Goal: Information Seeking & Learning: Learn about a topic

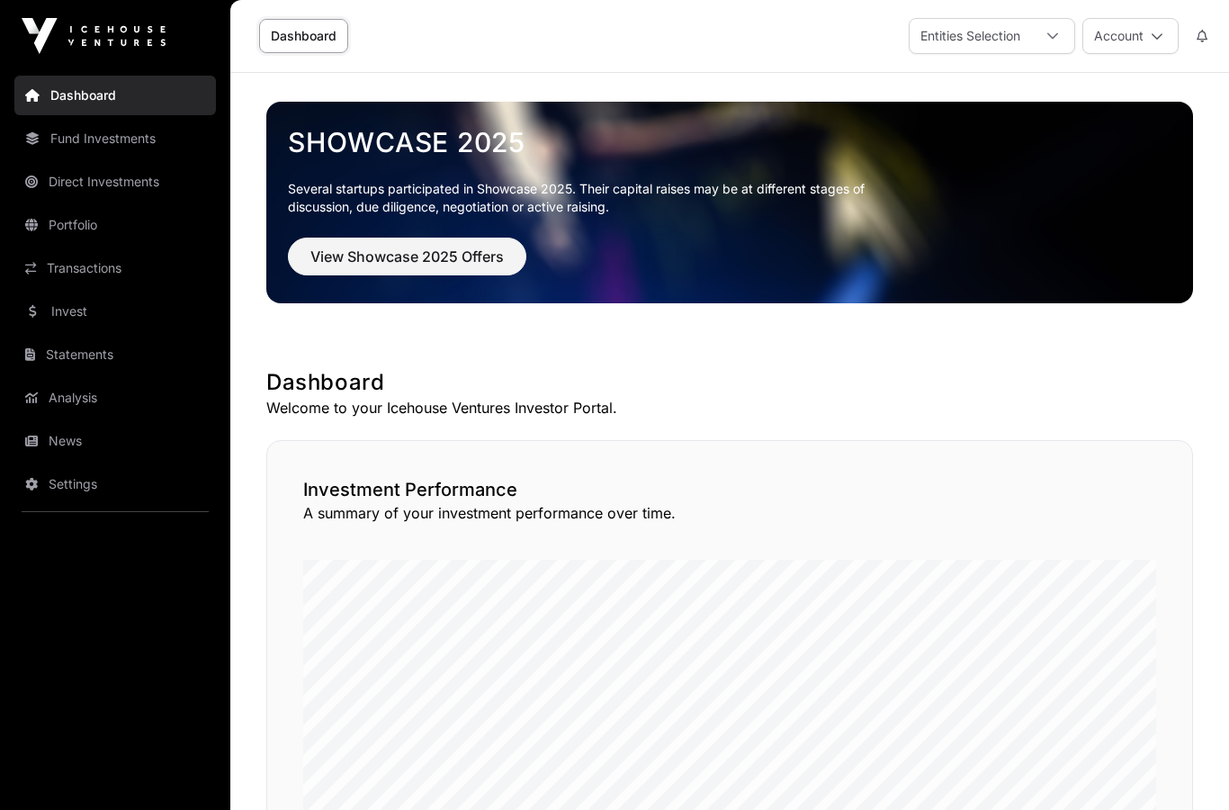
click at [131, 145] on link "Fund Investments" at bounding box center [115, 139] width 202 height 40
click at [70, 227] on link "Portfolio" at bounding box center [115, 225] width 202 height 40
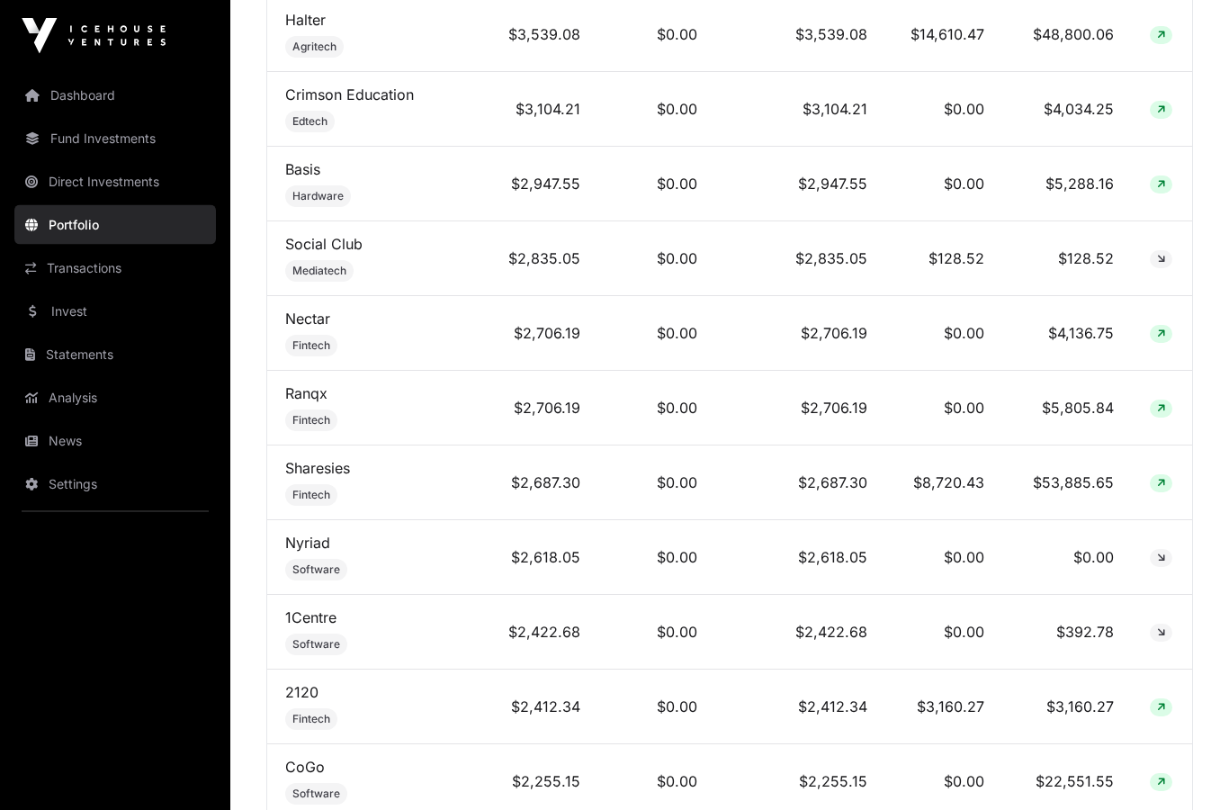
scroll to position [1132, 0]
click at [1082, 520] on td "$53,885.65" at bounding box center [1068, 482] width 130 height 75
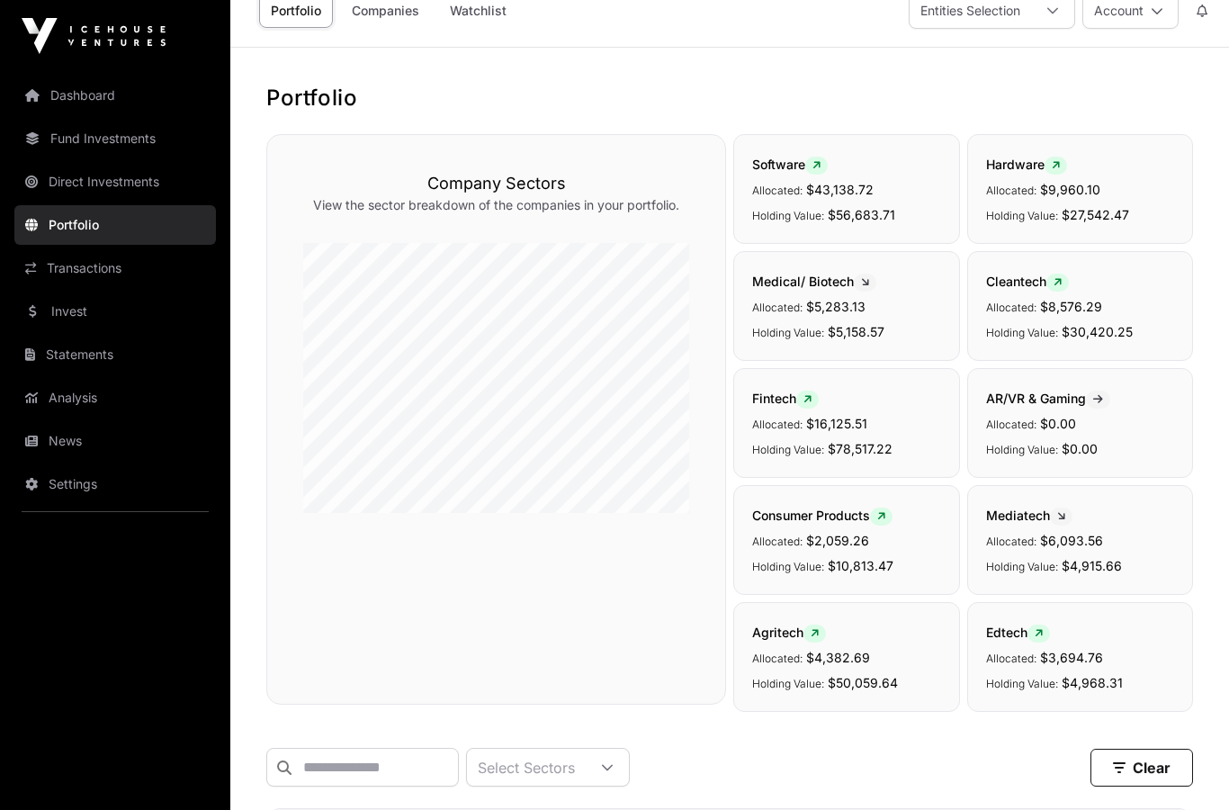
scroll to position [0, 0]
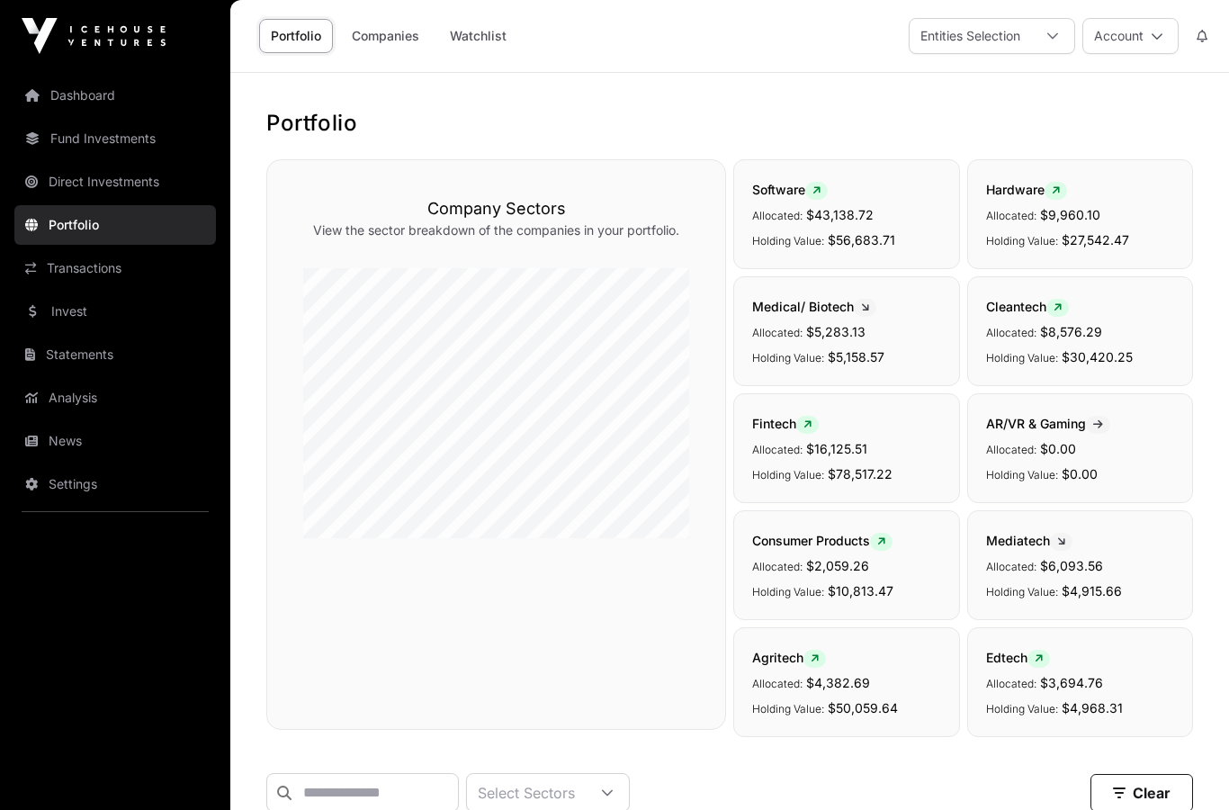
click at [1049, 37] on icon at bounding box center [1053, 36] width 13 height 13
click at [1048, 37] on icon at bounding box center [1053, 36] width 13 height 13
click at [1047, 31] on icon at bounding box center [1053, 36] width 13 height 13
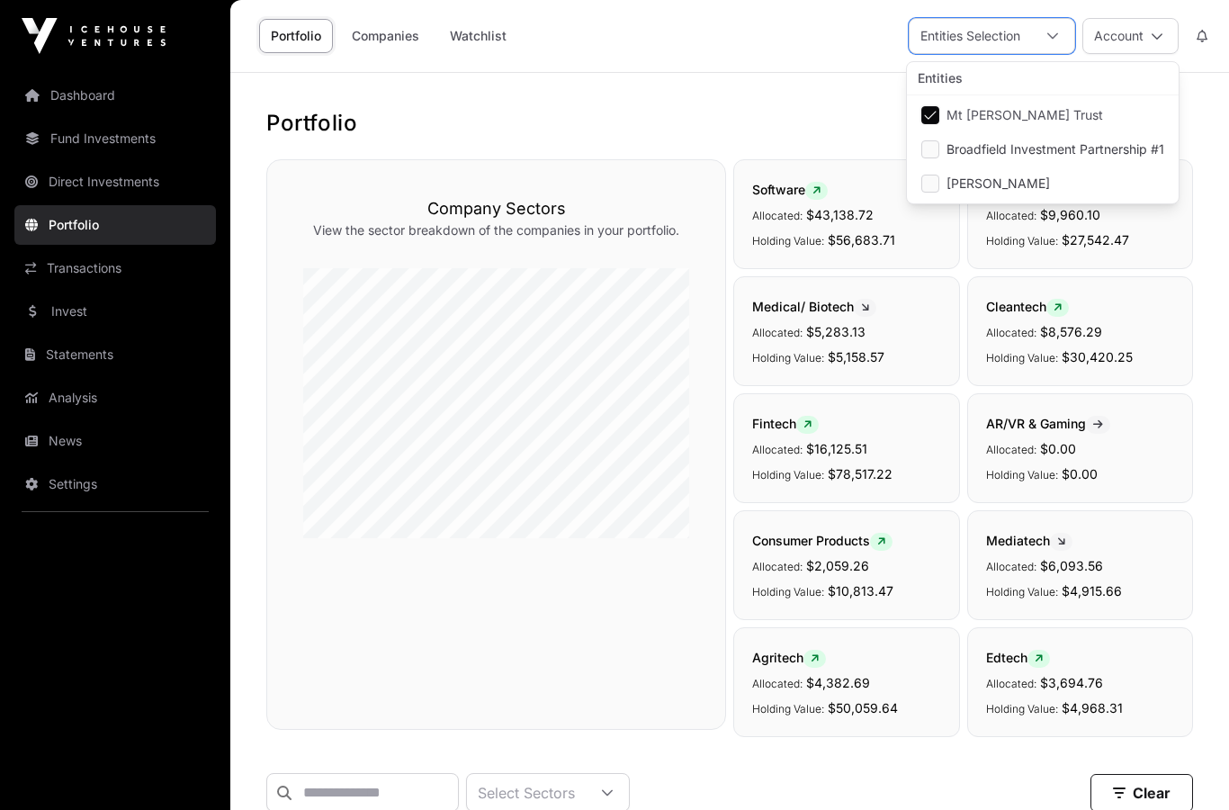
click at [1054, 48] on div at bounding box center [1052, 36] width 43 height 34
click at [185, 62] on div "Dashboard Fund Investments Direct Investments Portfolio Transactions Invest Sta…" at bounding box center [115, 405] width 230 height 810
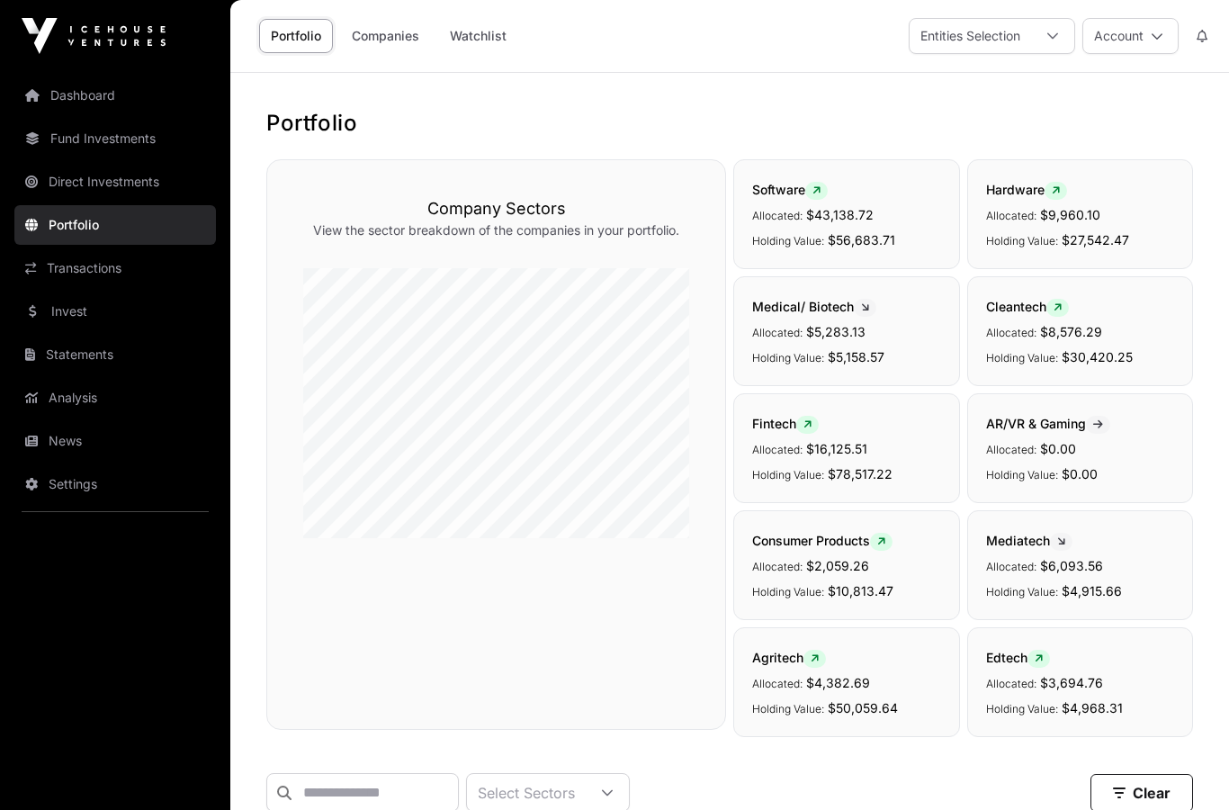
click at [122, 143] on link "Fund Investments" at bounding box center [115, 139] width 202 height 40
click at [128, 148] on link "Fund Investments" at bounding box center [115, 139] width 202 height 40
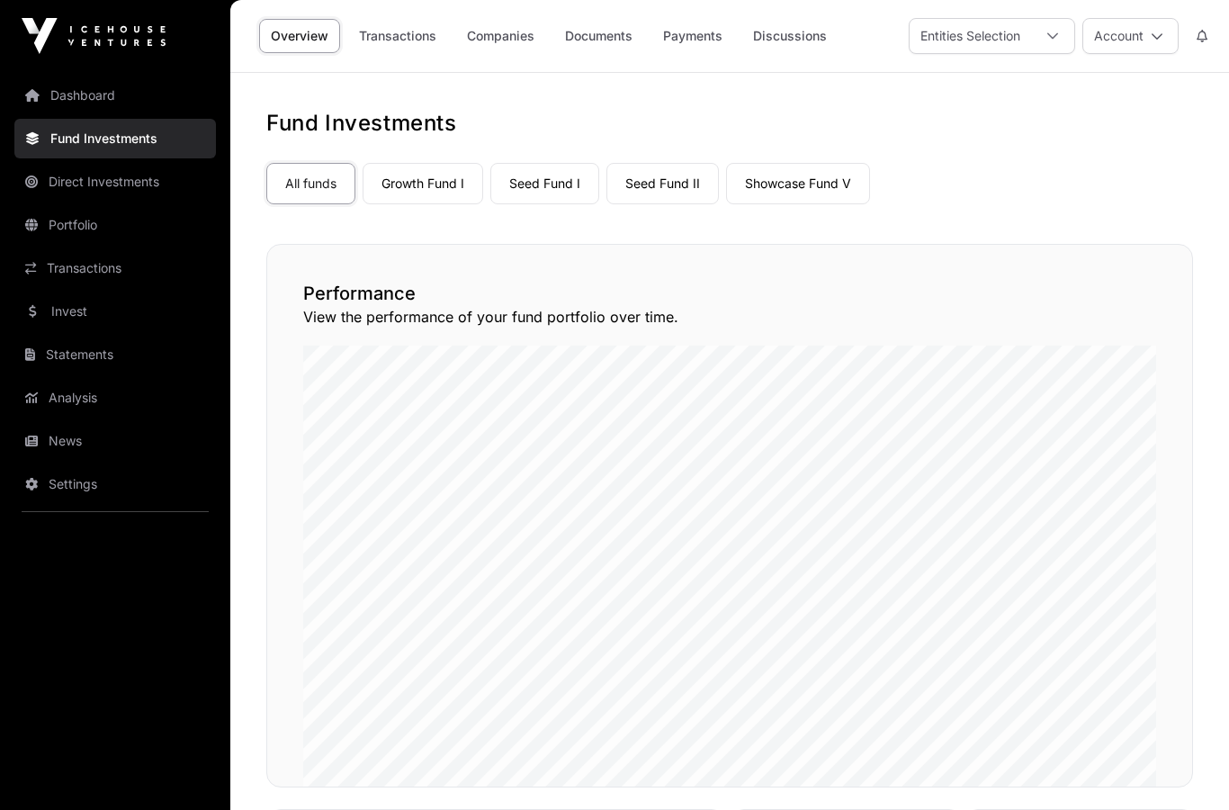
click at [803, 178] on link "Showcase Fund V" at bounding box center [798, 183] width 144 height 41
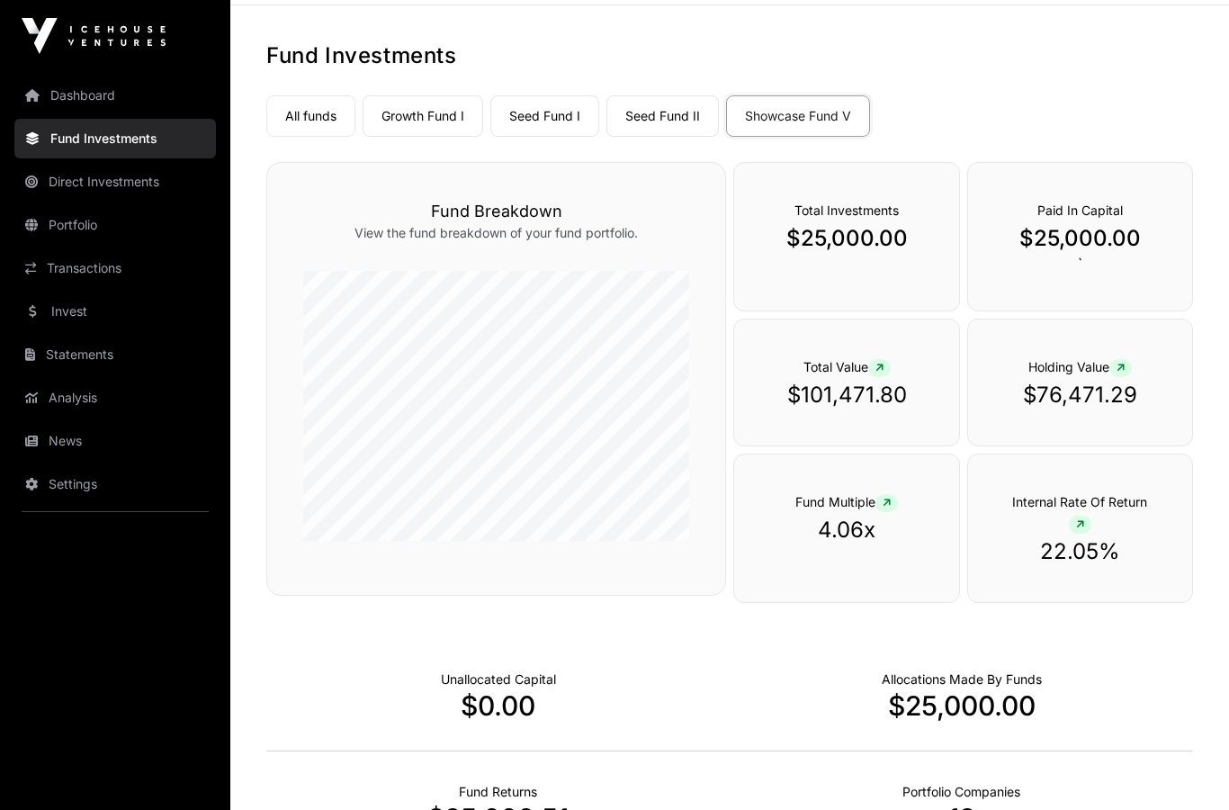
scroll to position [71, 0]
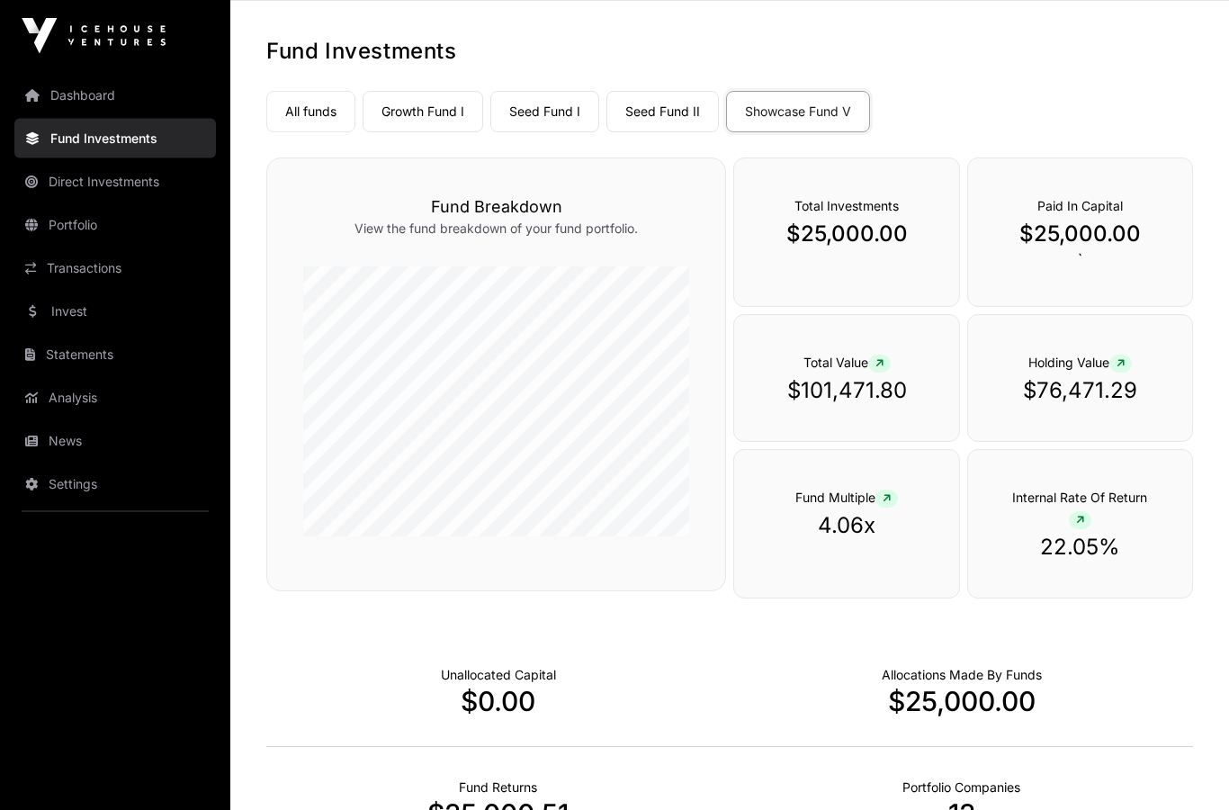
click at [883, 370] on span at bounding box center [879, 364] width 22 height 18
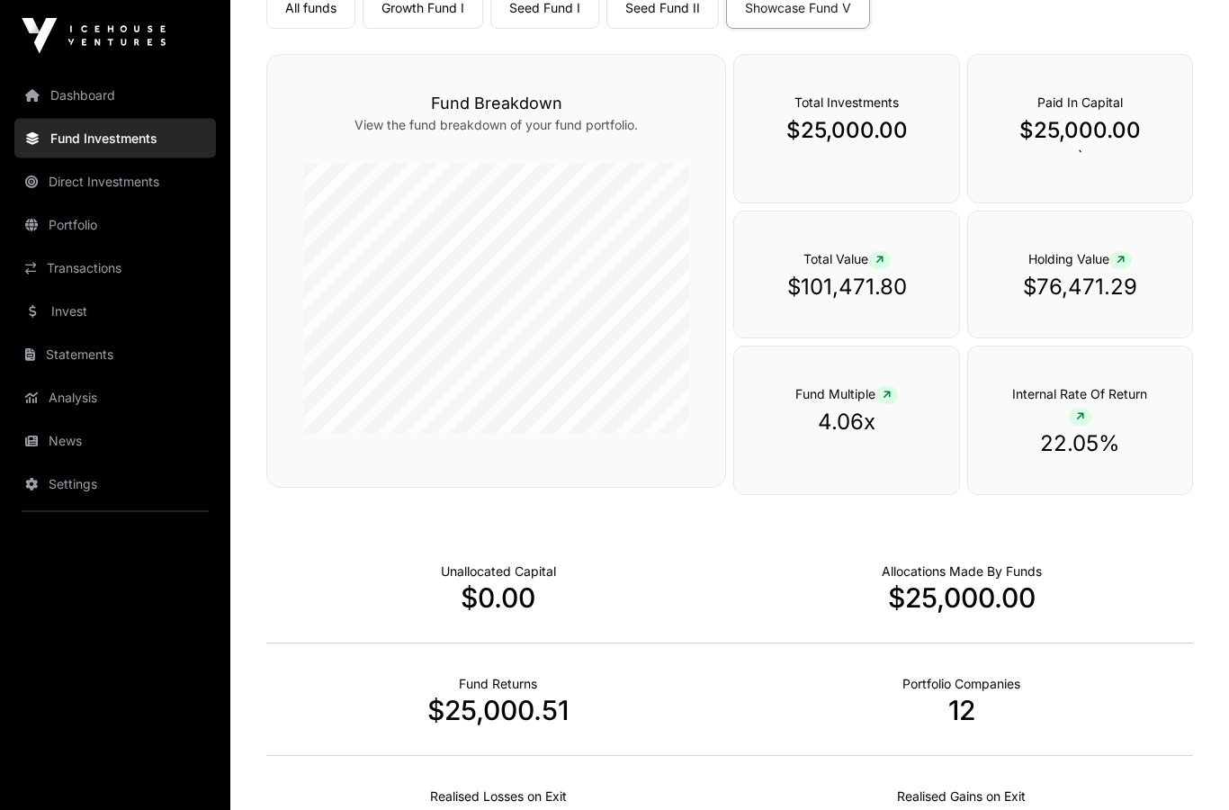
scroll to position [168, 0]
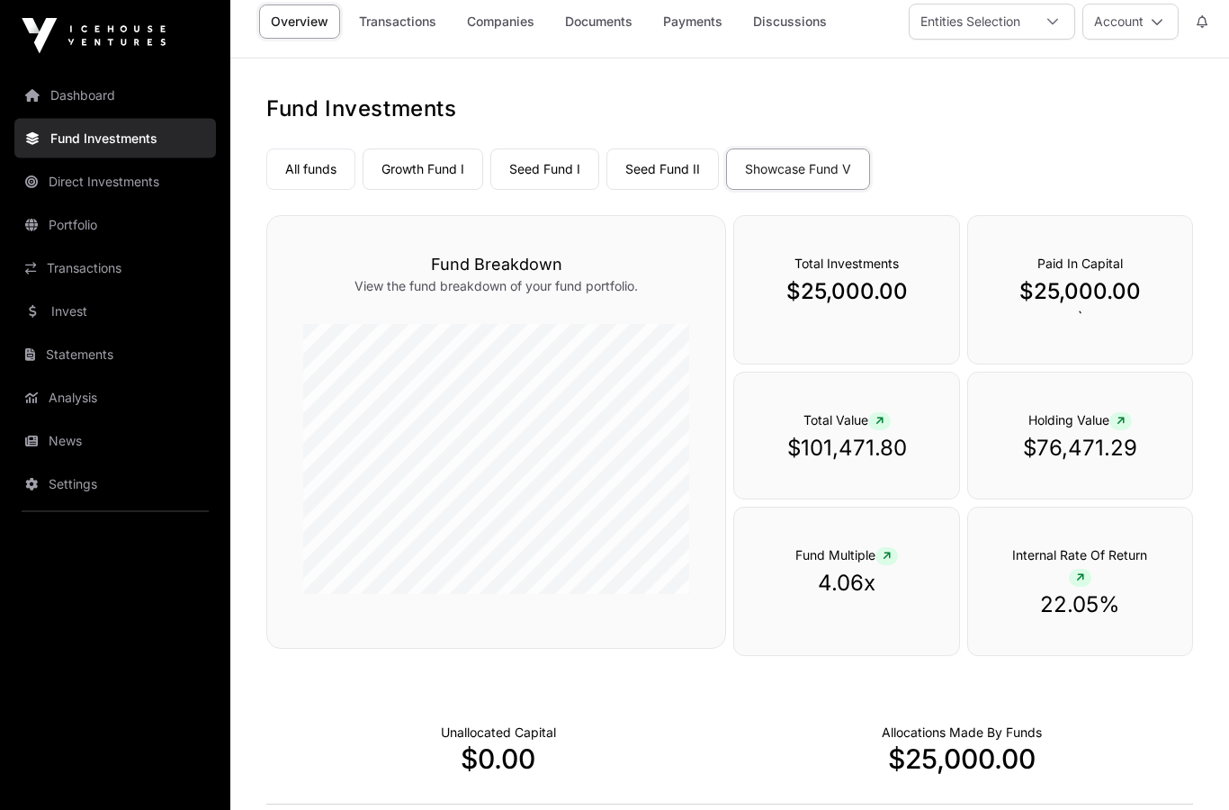
click at [663, 166] on link "Seed Fund II" at bounding box center [663, 169] width 112 height 41
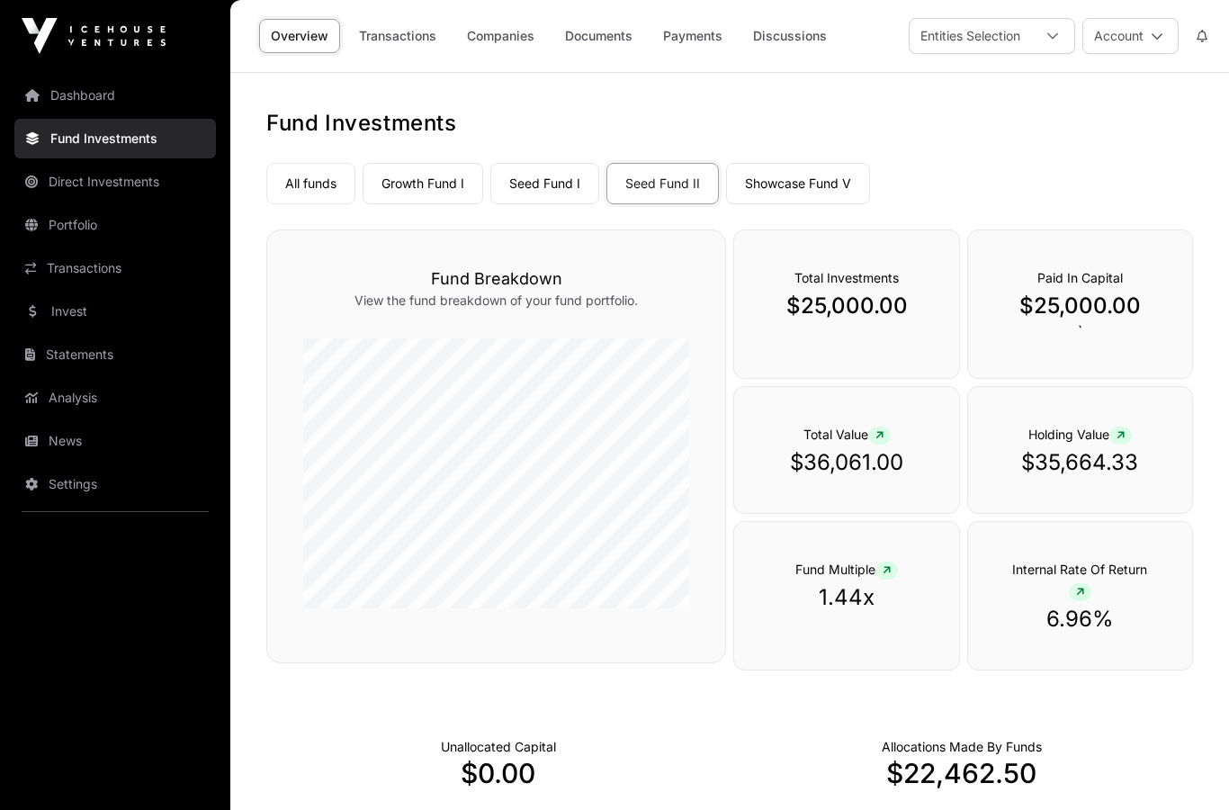
click at [687, 45] on link "Payments" at bounding box center [693, 36] width 83 height 34
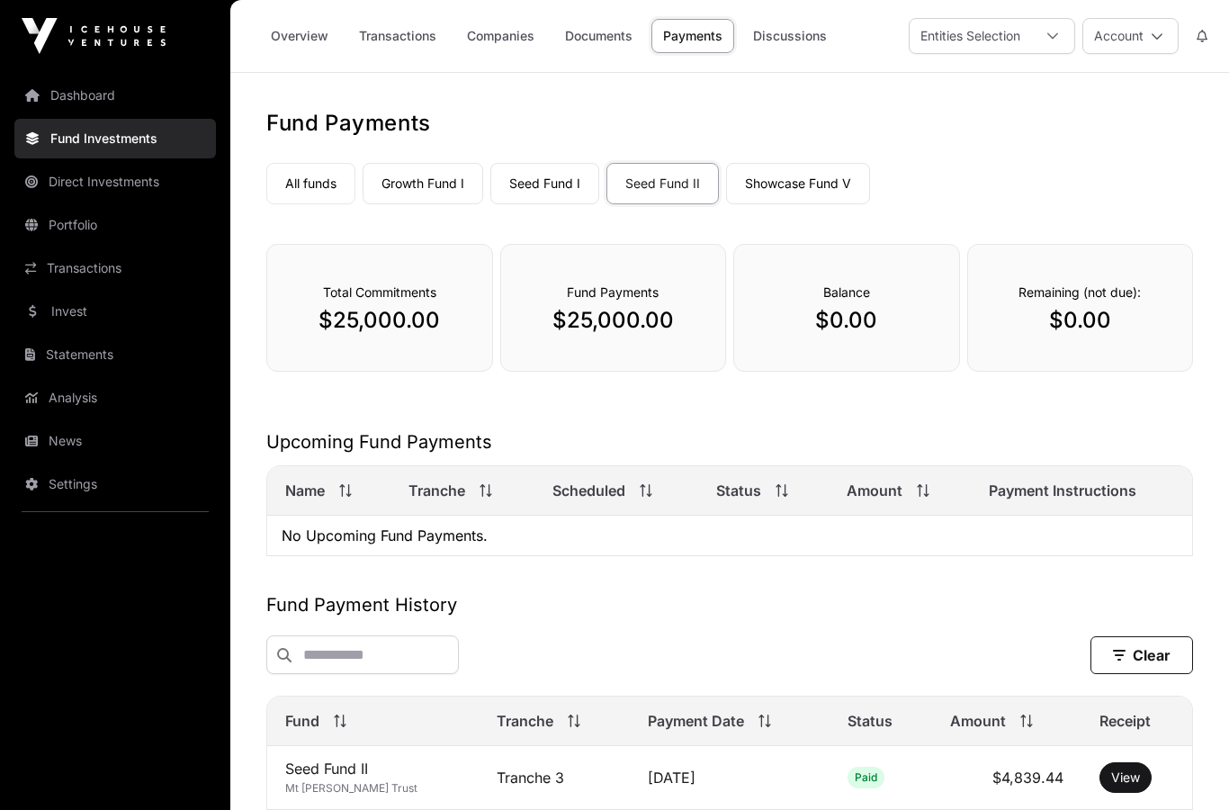
click at [405, 38] on link "Transactions" at bounding box center [397, 36] width 101 height 34
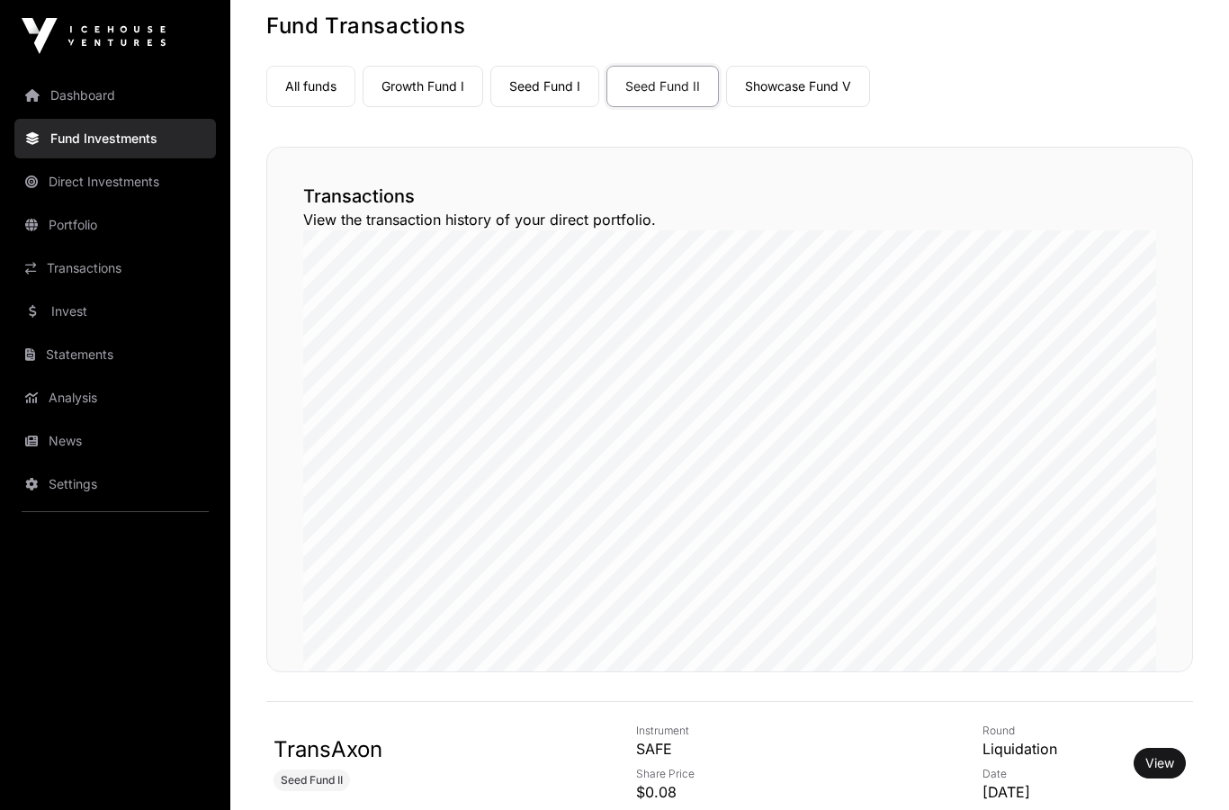
scroll to position [74, 0]
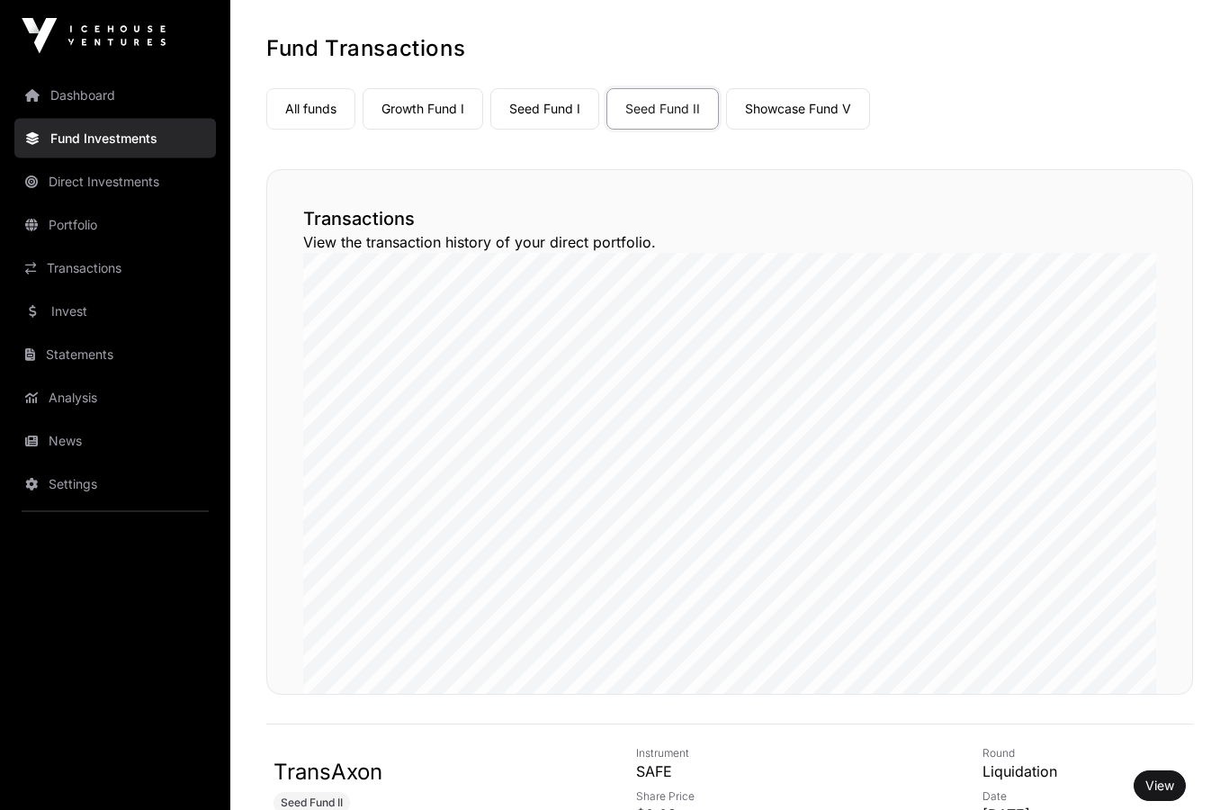
click at [98, 95] on link "Dashboard" at bounding box center [115, 96] width 202 height 40
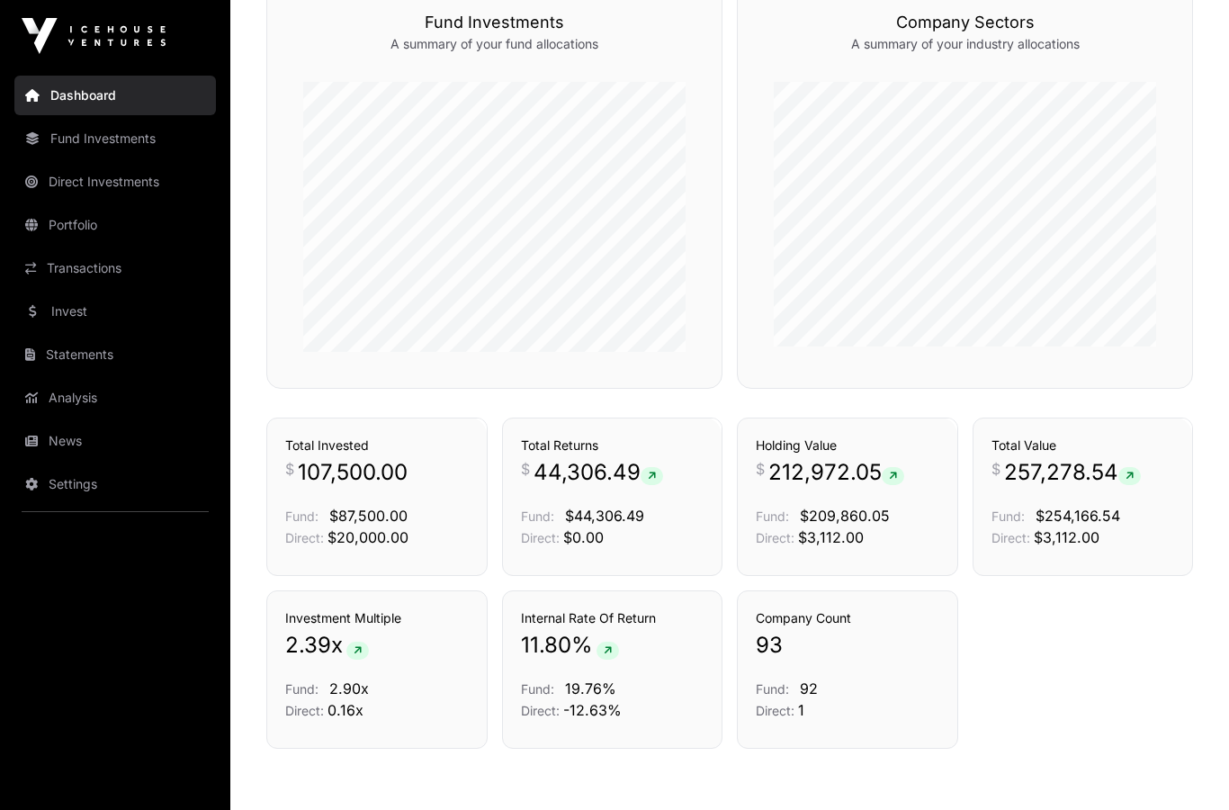
scroll to position [1068, 0]
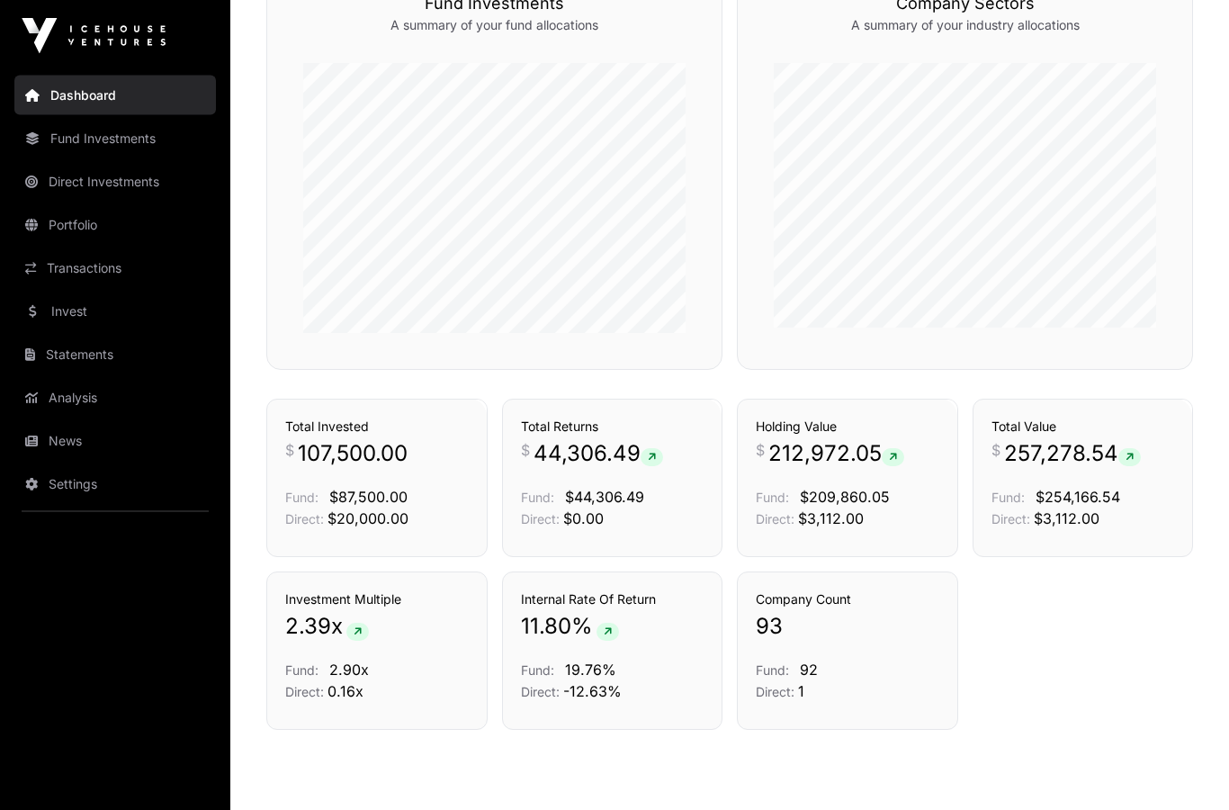
click at [75, 218] on link "Portfolio" at bounding box center [115, 225] width 202 height 40
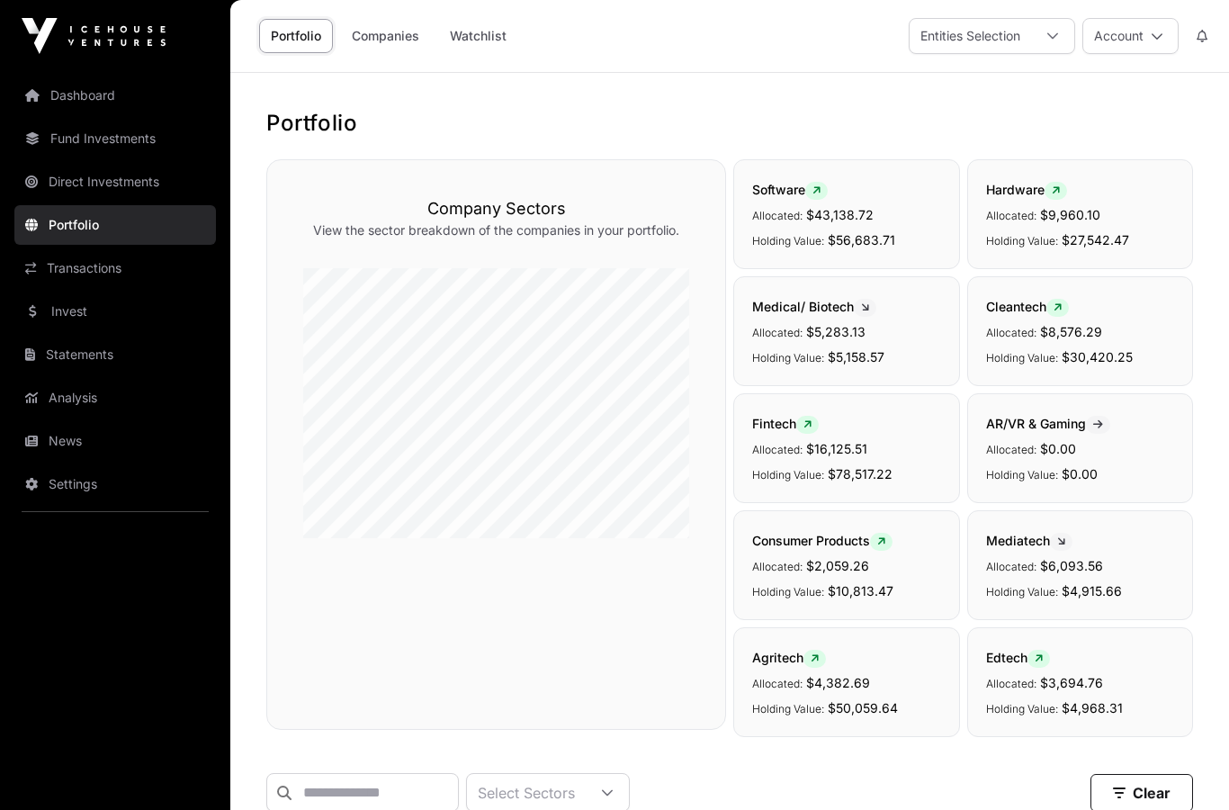
click at [796, 608] on div "Consumer Products Allocated: $2,059.26 Holding Value: $10,813.47" at bounding box center [846, 565] width 226 height 110
click at [367, 34] on link "Companies" at bounding box center [385, 36] width 91 height 34
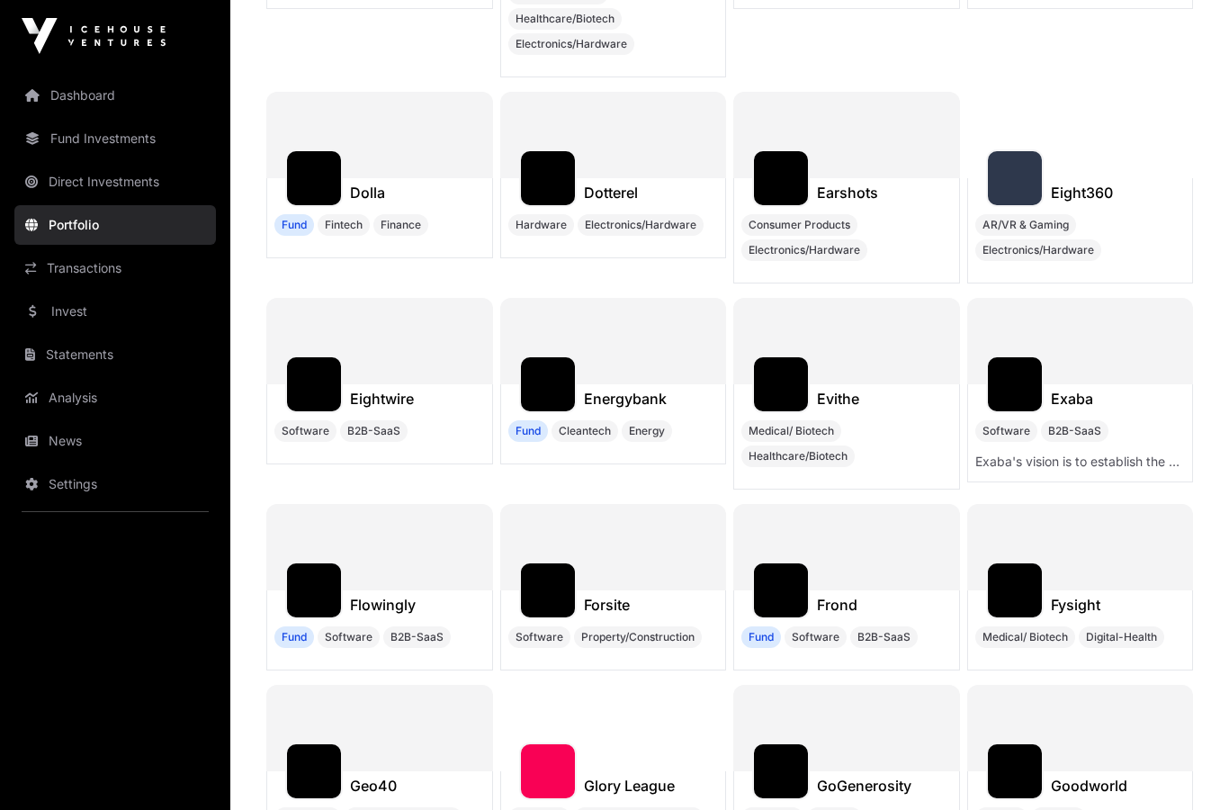
scroll to position [6984, 0]
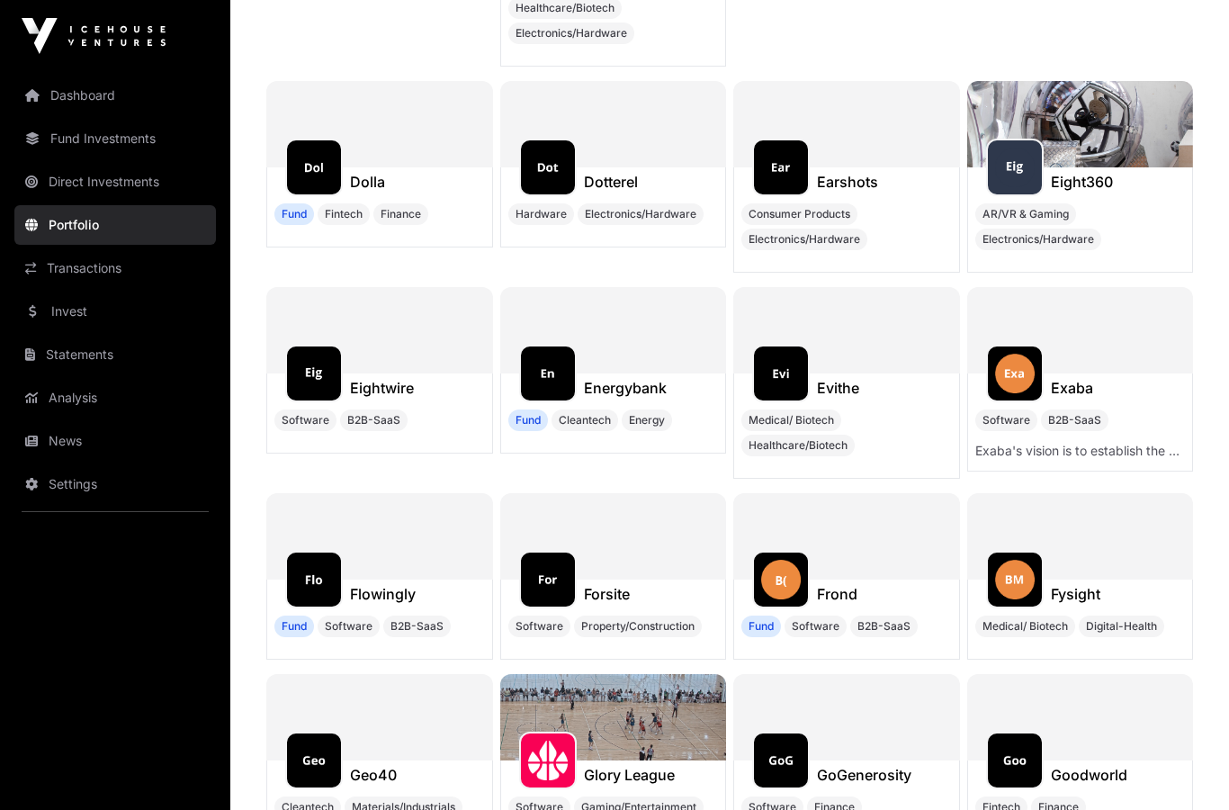
click at [892, 181] on div "Earshots Consumer Products Electronics/Hardware" at bounding box center [846, 219] width 227 height 105
click at [834, 171] on h1 "Earshots" at bounding box center [847, 182] width 61 height 22
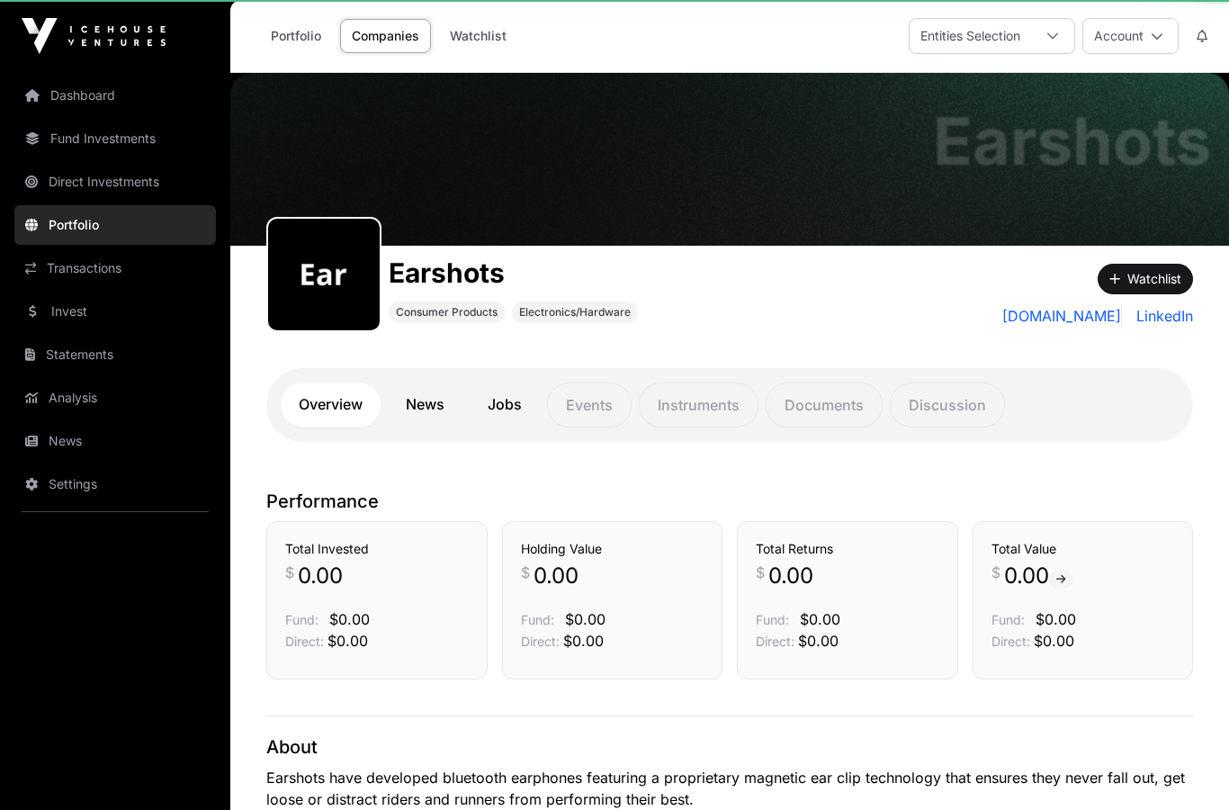
click at [892, 246] on div "Earshots Consumer Products Electronics/Hardware" at bounding box center [614, 289] width 696 height 86
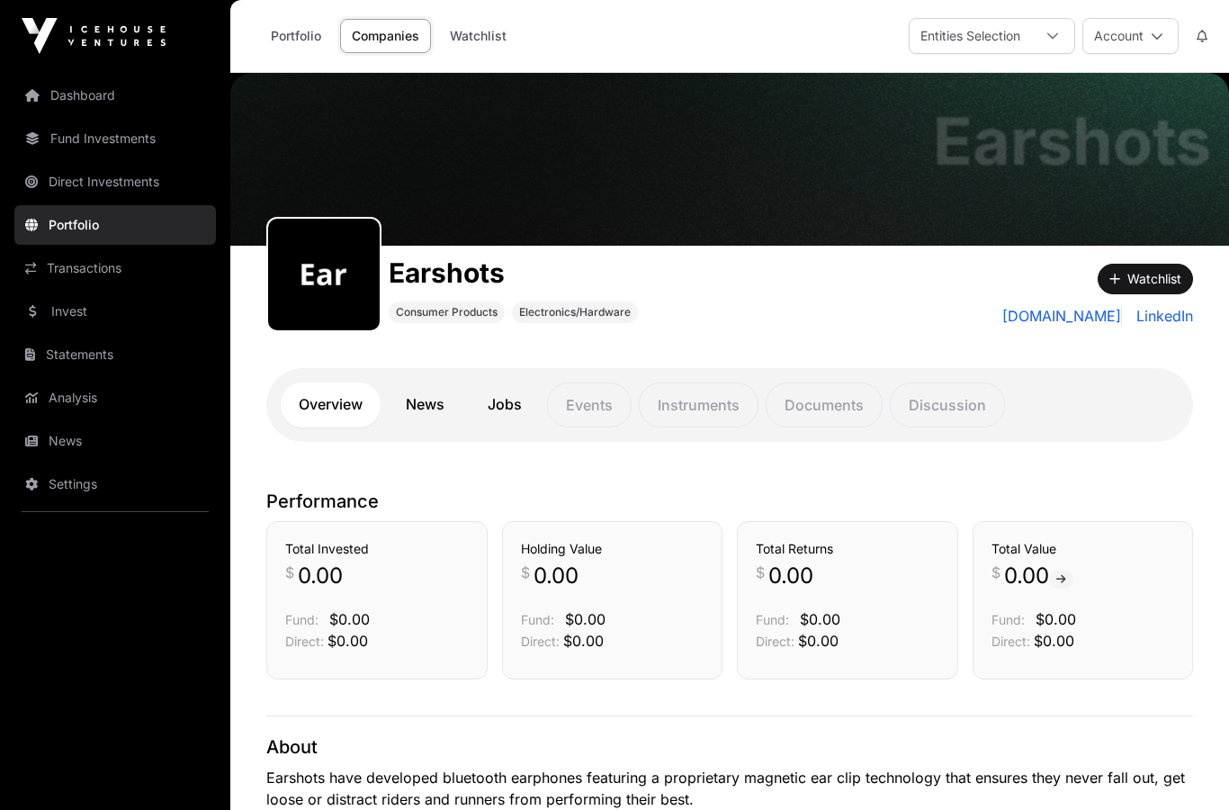
click at [283, 31] on link "Portfolio" at bounding box center [296, 36] width 74 height 34
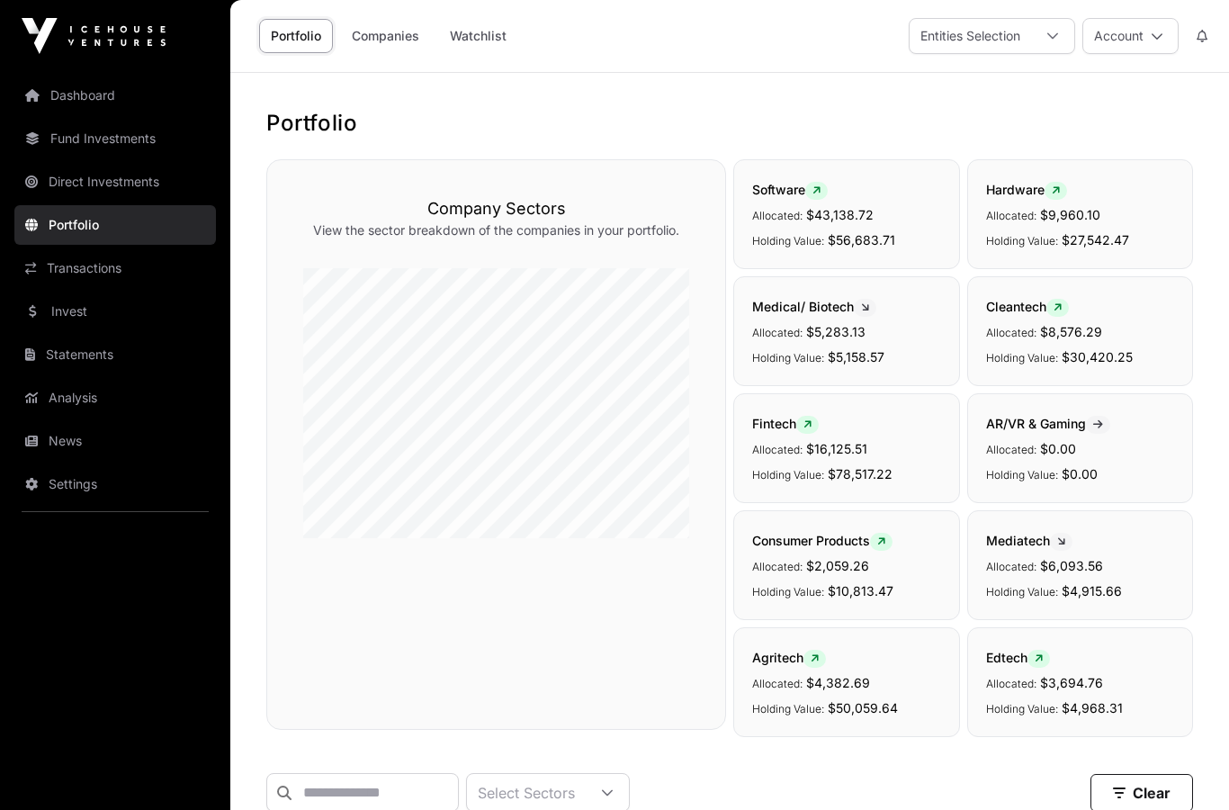
click at [111, 137] on link "Fund Investments" at bounding box center [115, 139] width 202 height 40
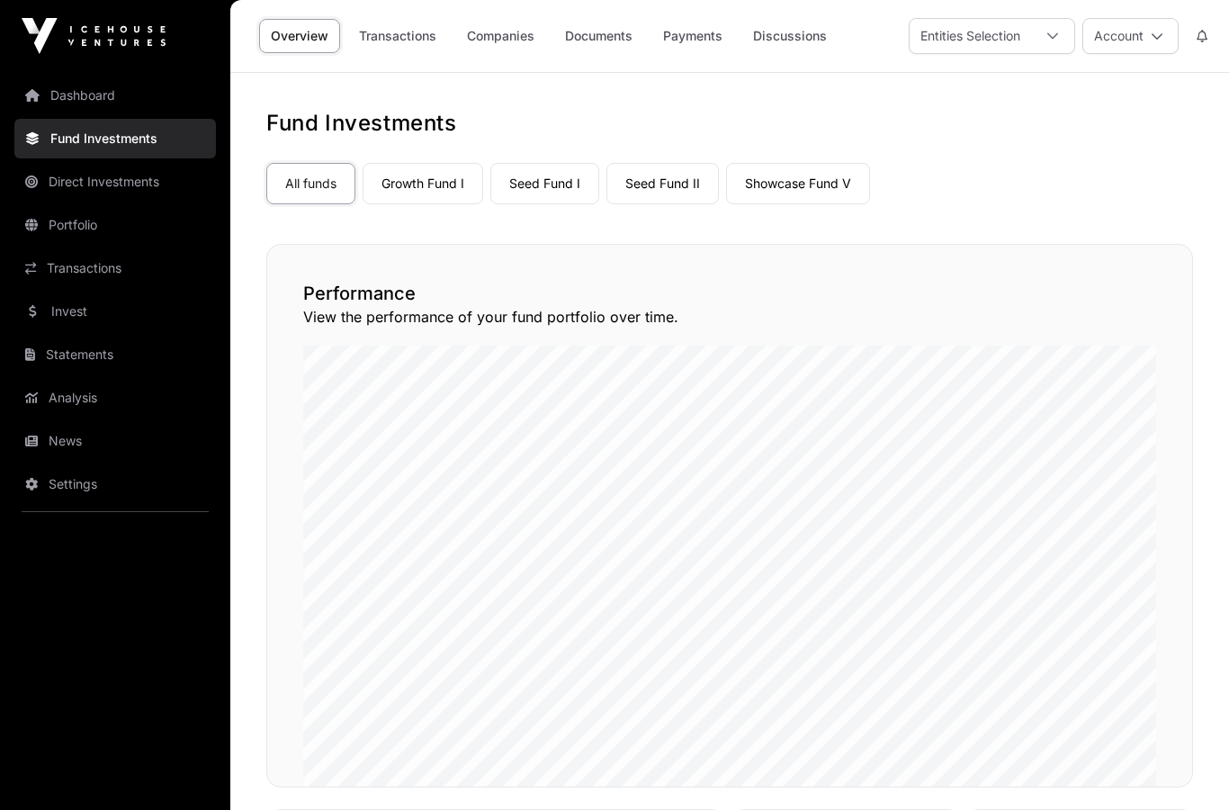
click at [493, 34] on link "Companies" at bounding box center [500, 36] width 91 height 34
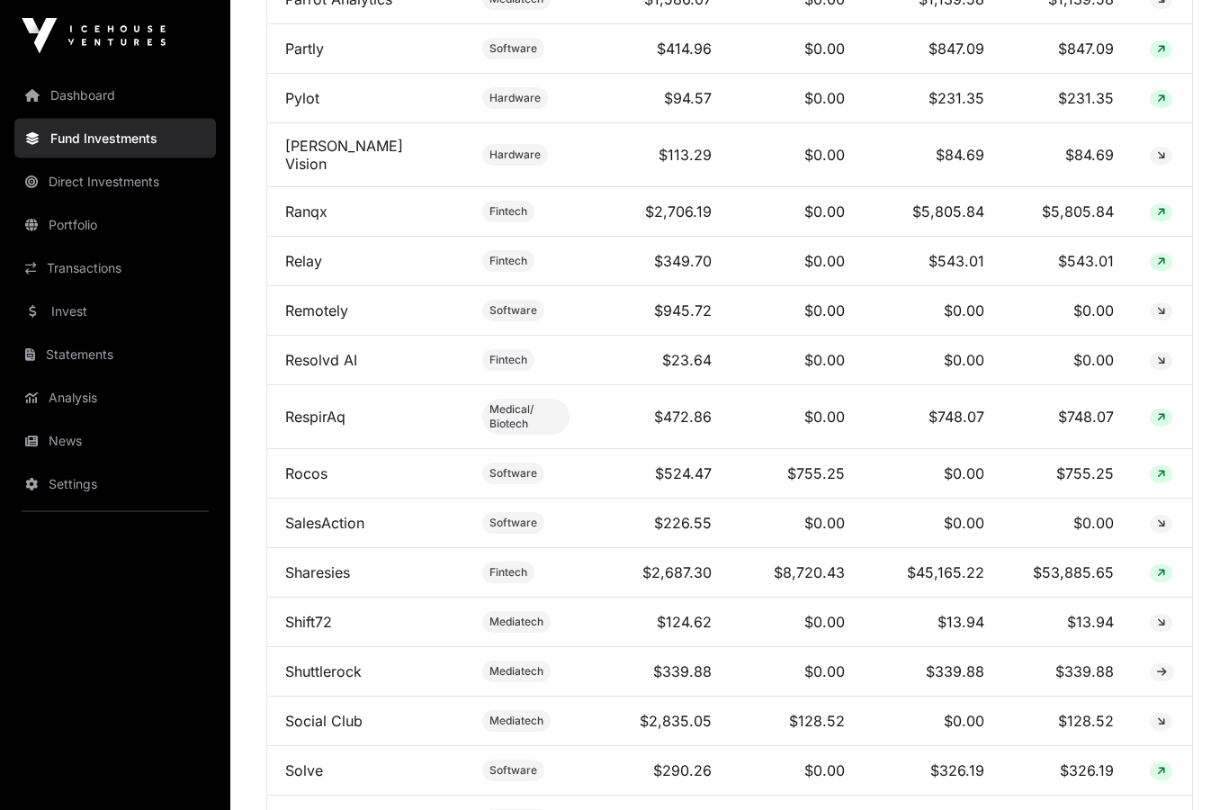
scroll to position [3873, 0]
click at [807, 562] on td "$8,720.43" at bounding box center [796, 572] width 132 height 49
click at [483, 562] on span "Fintech" at bounding box center [508, 573] width 52 height 22
click at [329, 563] on link "Sharesies" at bounding box center [317, 572] width 65 height 18
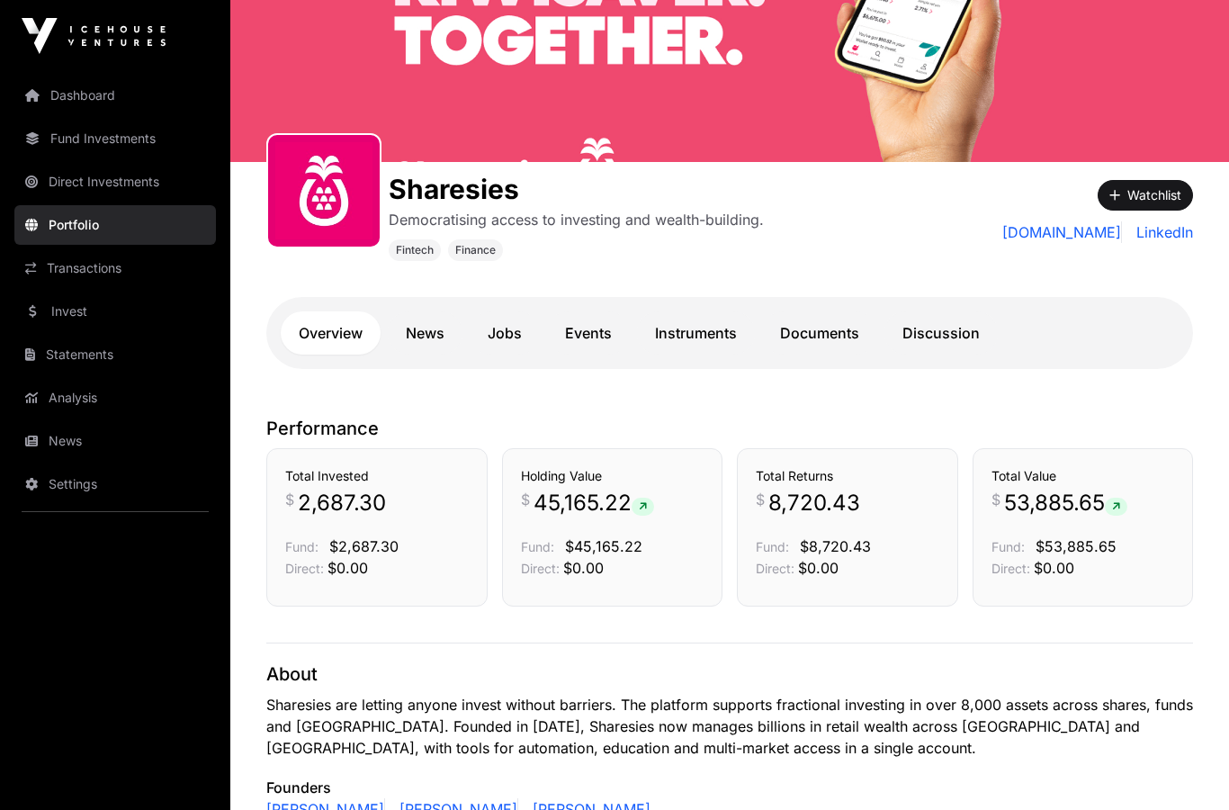
scroll to position [144, 0]
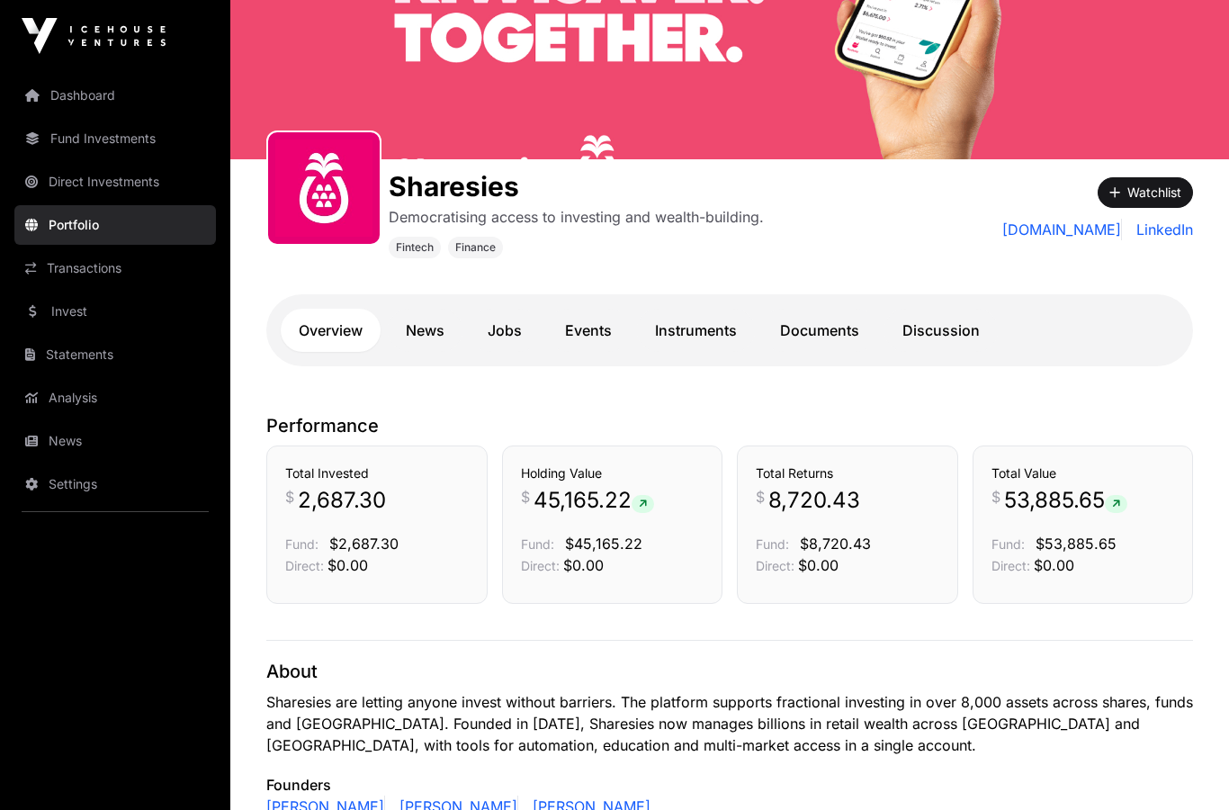
click at [1155, 672] on p "About" at bounding box center [729, 671] width 927 height 25
click at [1154, 671] on p "About" at bounding box center [729, 671] width 927 height 25
